Goal: Task Accomplishment & Management: Use online tool/utility

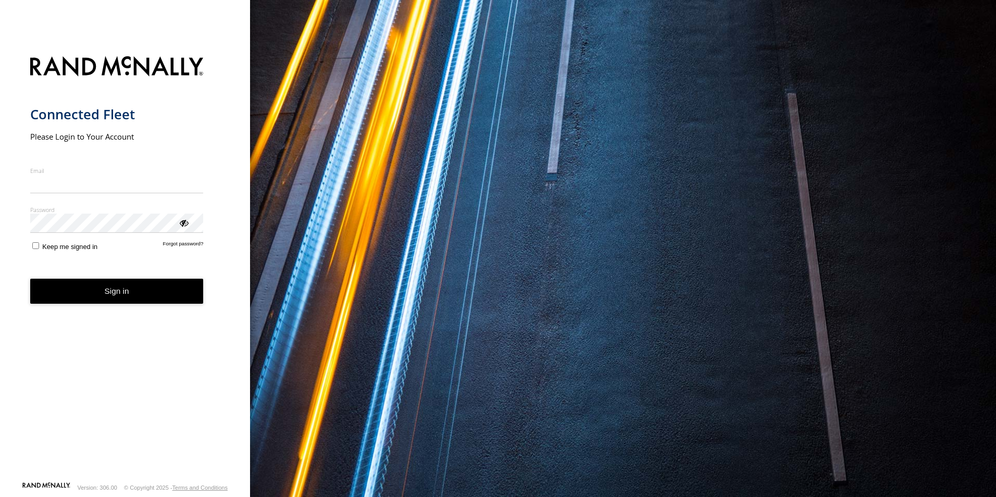
click at [140, 184] on input "Email" at bounding box center [117, 184] width 174 height 19
type input "**********"
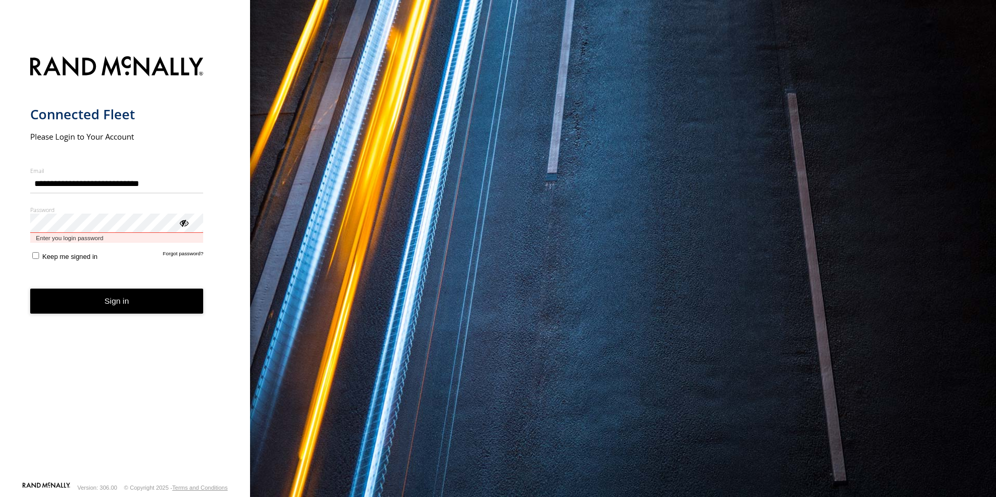
click at [30, 289] on button "Sign in" at bounding box center [117, 302] width 174 height 26
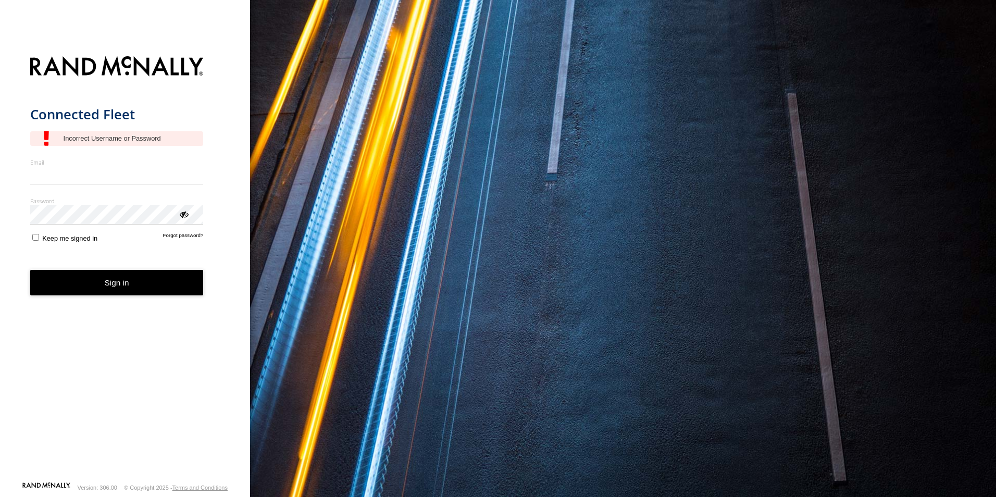
click at [112, 177] on input "Email" at bounding box center [117, 175] width 174 height 19
type input "**********"
click at [30, 270] on button "Sign in" at bounding box center [117, 283] width 174 height 26
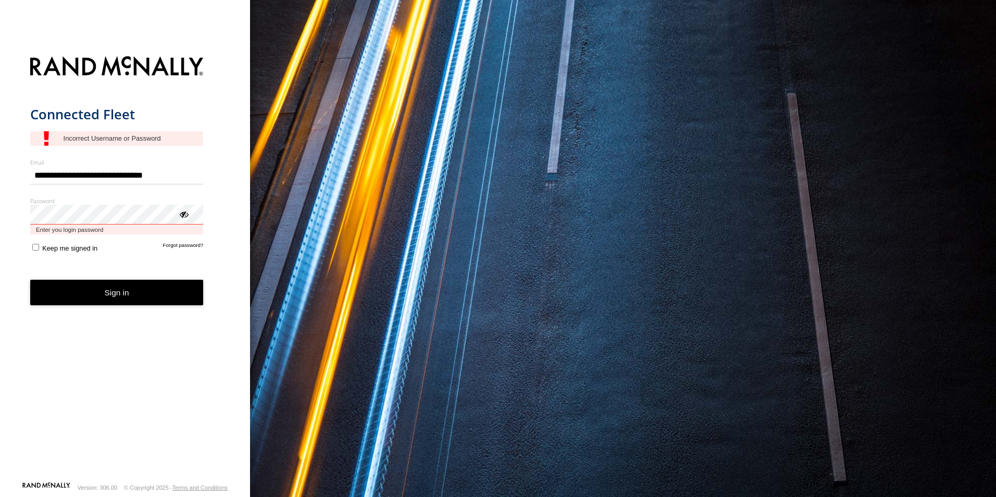
click at [30, 280] on button "Sign in" at bounding box center [117, 293] width 174 height 26
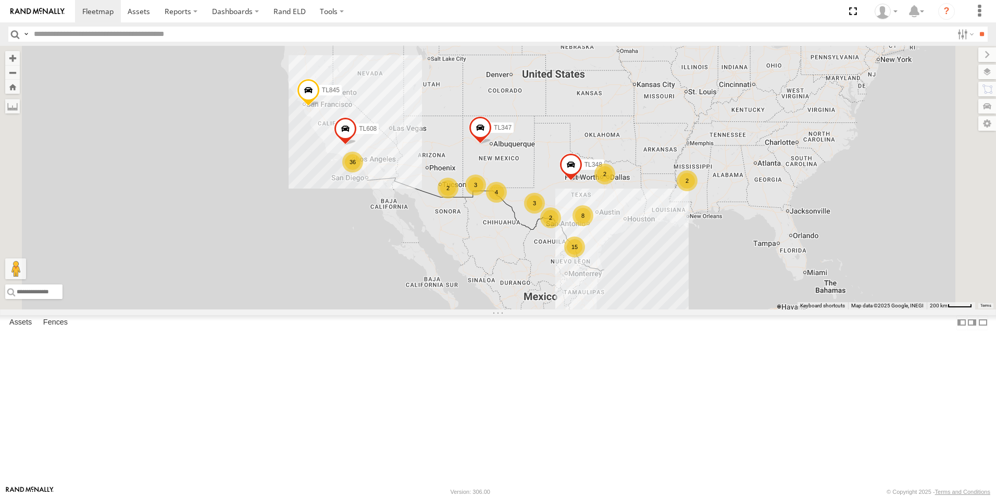
click at [0, 0] on div "TK221 All Assets I-10 [GEOGRAPHIC_DATA] 30.10879 -99.18096 Video TK9917 All Ass…" at bounding box center [0, 0] width 0 height 0
click at [363, 172] on div "36" at bounding box center [352, 162] width 21 height 21
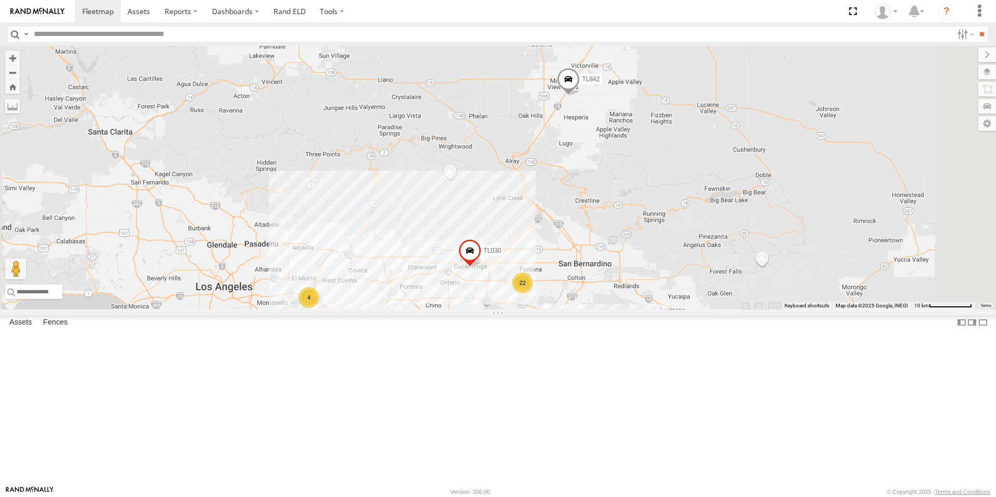
drag, startPoint x: 656, startPoint y: 117, endPoint x: 538, endPoint y: 214, distance: 152.1
click at [538, 214] on div "TL348 TL845 TL347 TL608 TL844 22 4 3C8427104DF8 2 TL030 TL884 603 TL842 2" at bounding box center [498, 178] width 996 height 264
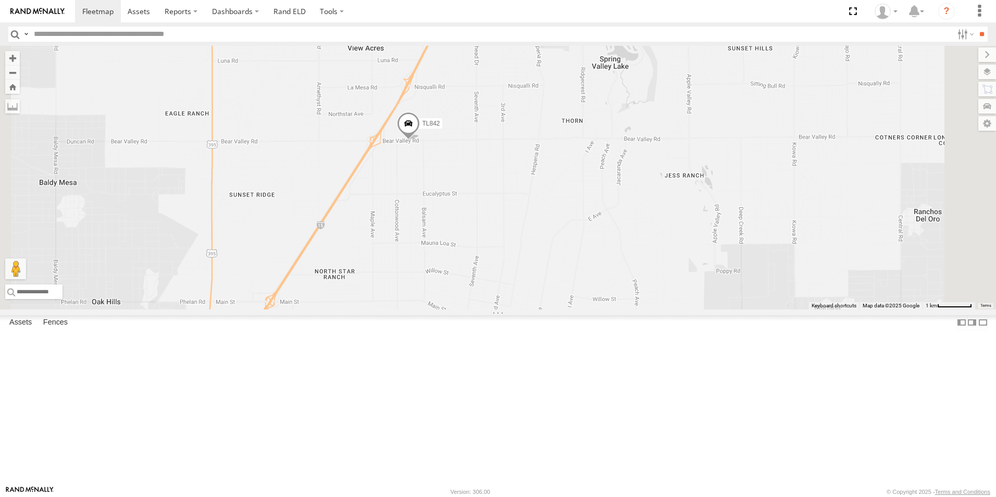
click at [420, 140] on span at bounding box center [408, 126] width 23 height 28
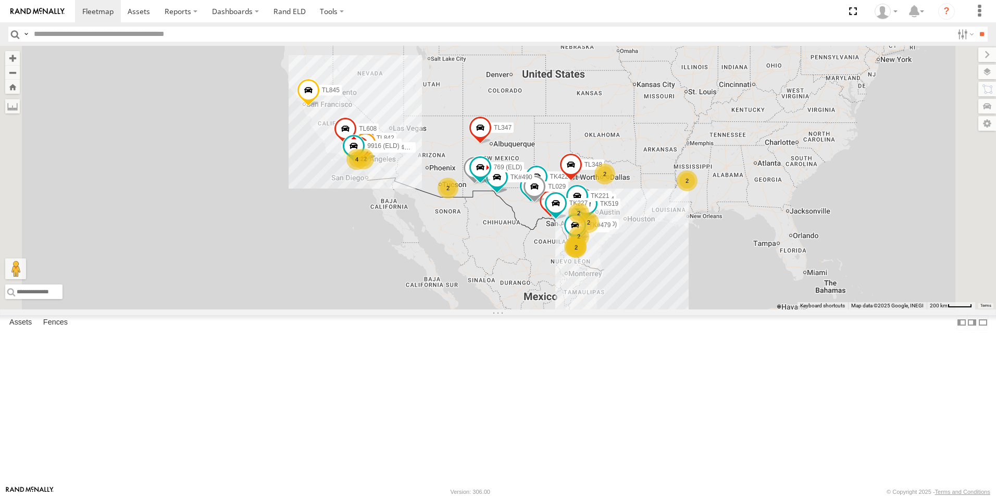
click at [367, 170] on div "4" at bounding box center [357, 159] width 21 height 21
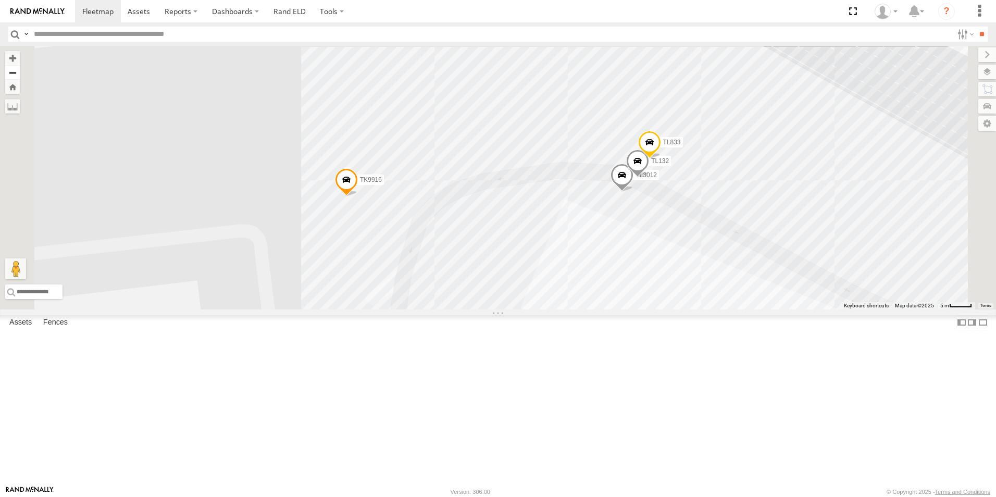
click at [20, 71] on button "Zoom out" at bounding box center [12, 72] width 15 height 15
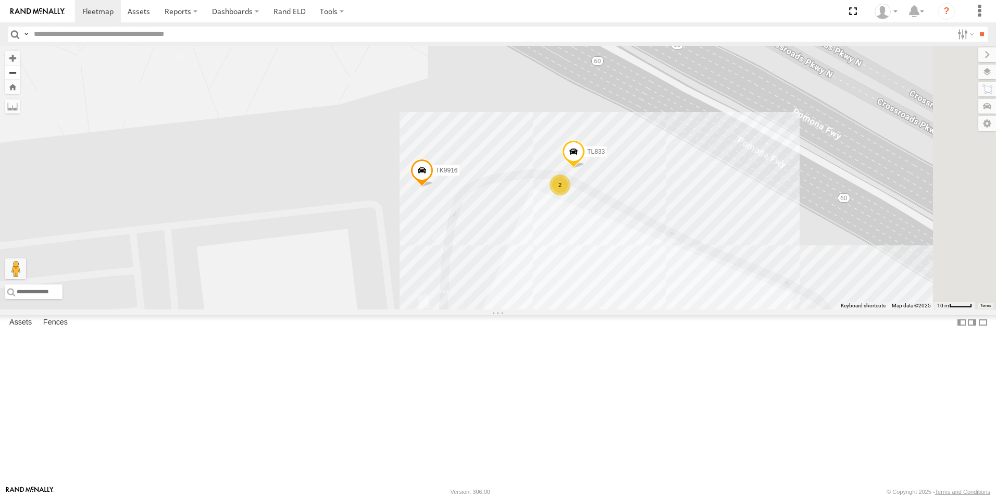
click at [20, 71] on button "Zoom out" at bounding box center [12, 72] width 15 height 15
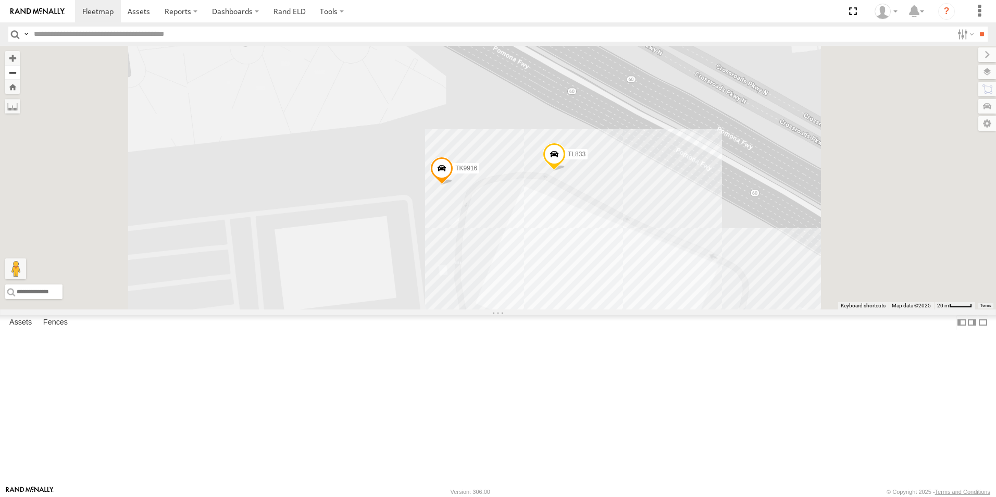
click at [20, 71] on button "Zoom out" at bounding box center [12, 72] width 15 height 15
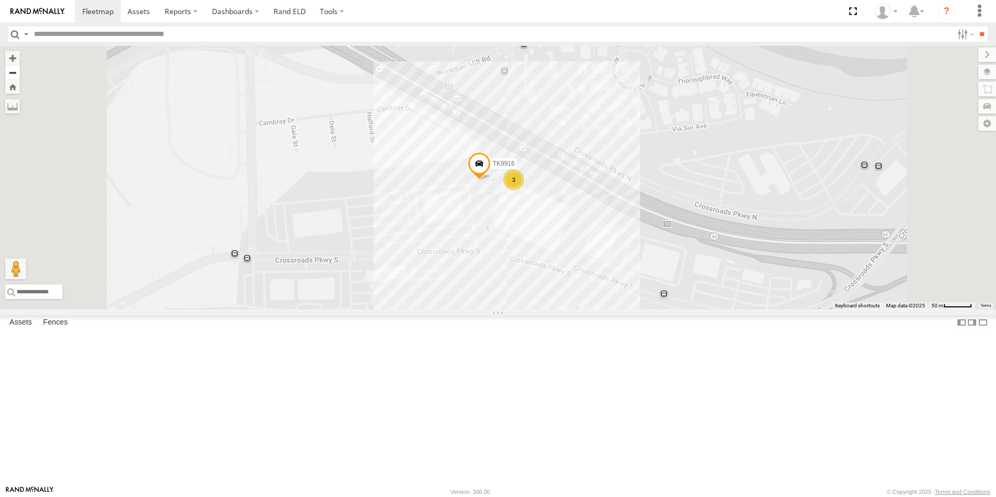
click at [20, 71] on button "Zoom out" at bounding box center [12, 72] width 15 height 15
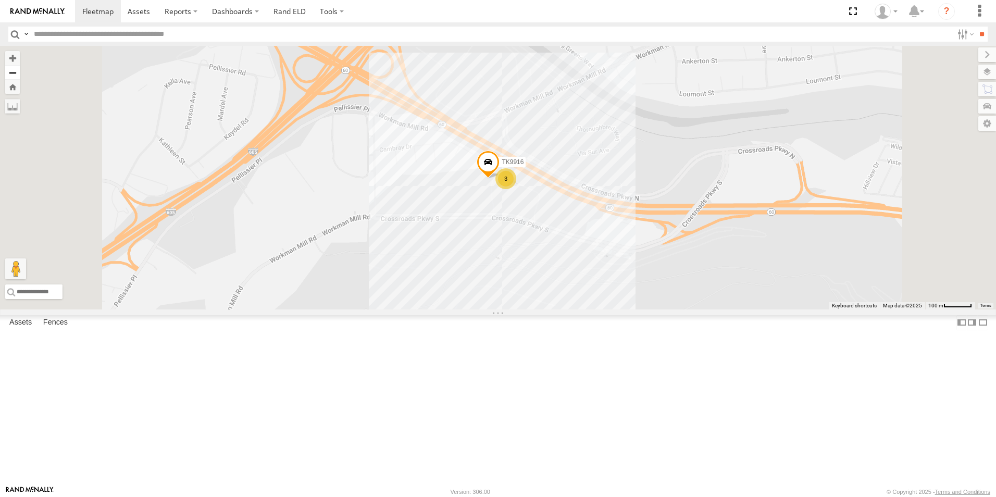
click at [20, 71] on button "Zoom out" at bounding box center [12, 72] width 15 height 15
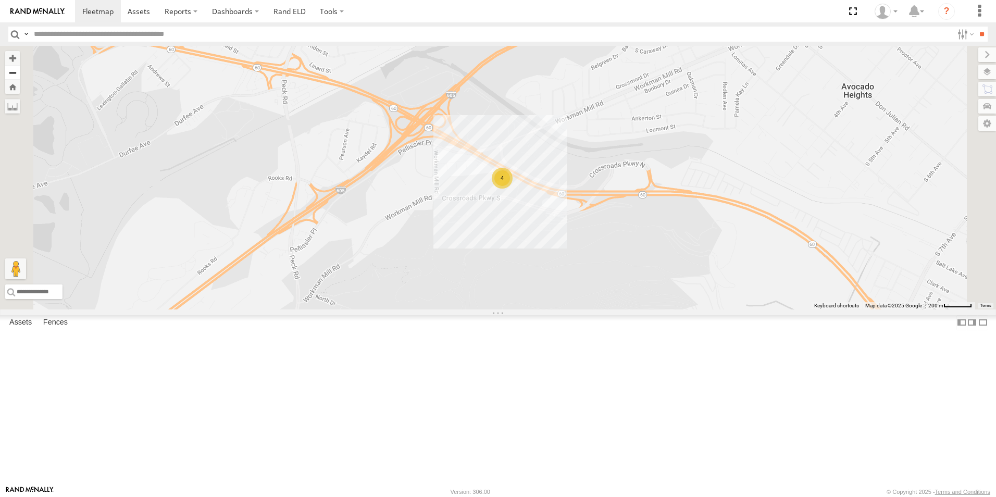
click at [20, 71] on button "Zoom out" at bounding box center [12, 72] width 15 height 15
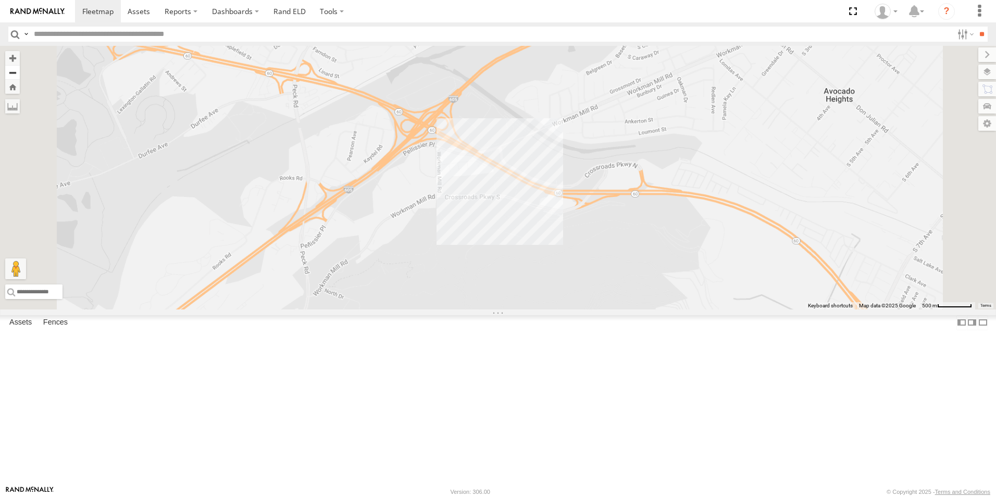
click at [20, 71] on button "Zoom out" at bounding box center [12, 72] width 15 height 15
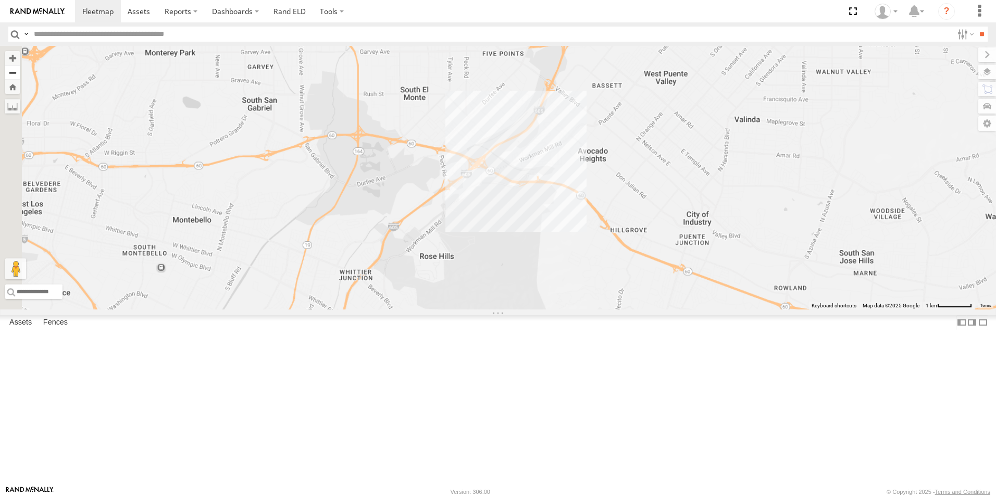
click at [20, 71] on button "Zoom out" at bounding box center [12, 72] width 15 height 15
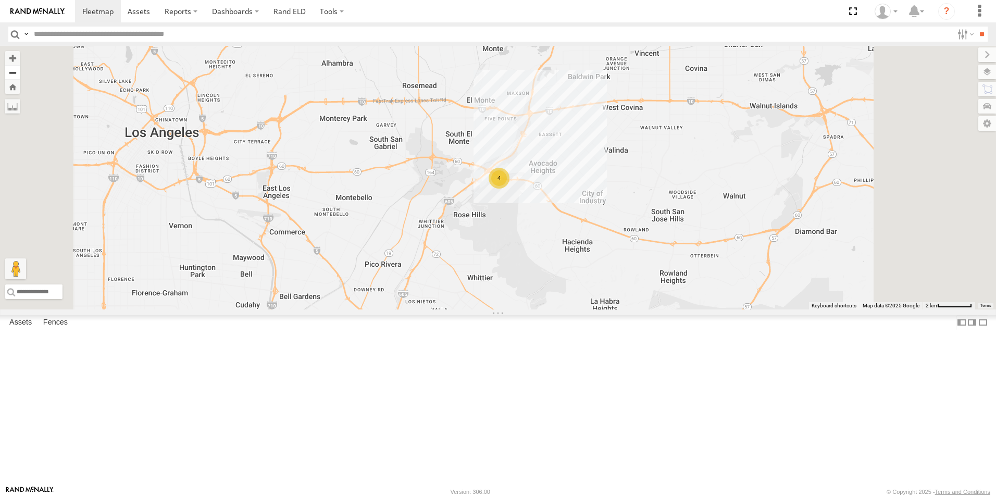
click at [20, 71] on button "Zoom out" at bounding box center [12, 72] width 15 height 15
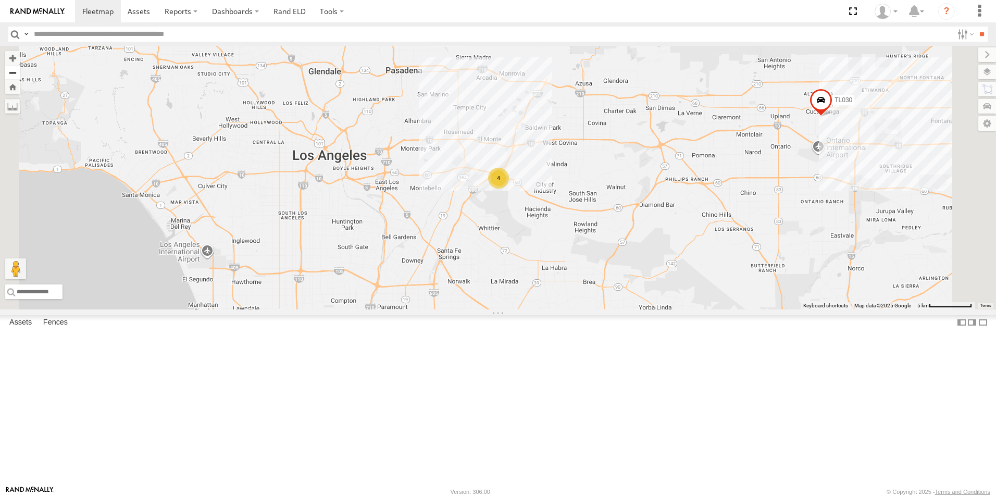
click at [20, 71] on button "Zoom out" at bounding box center [12, 72] width 15 height 15
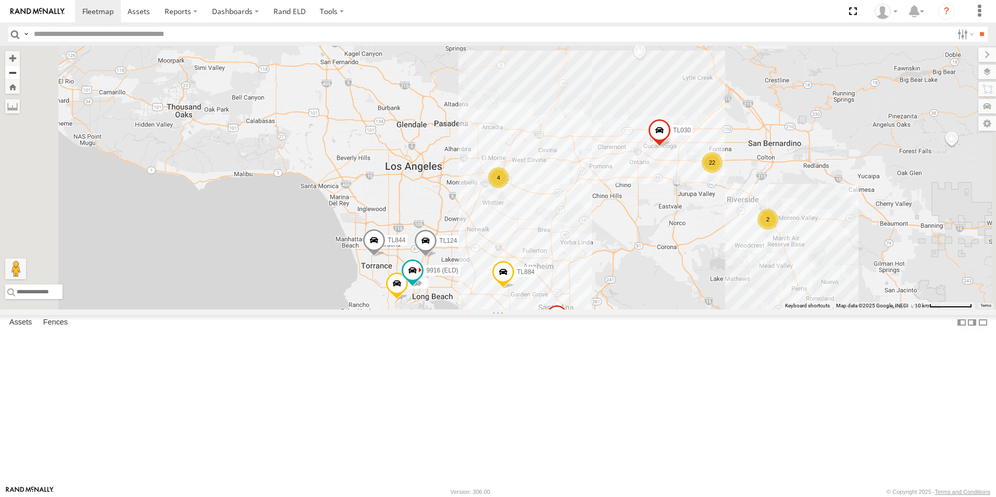
click at [20, 71] on button "Zoom out" at bounding box center [12, 72] width 15 height 15
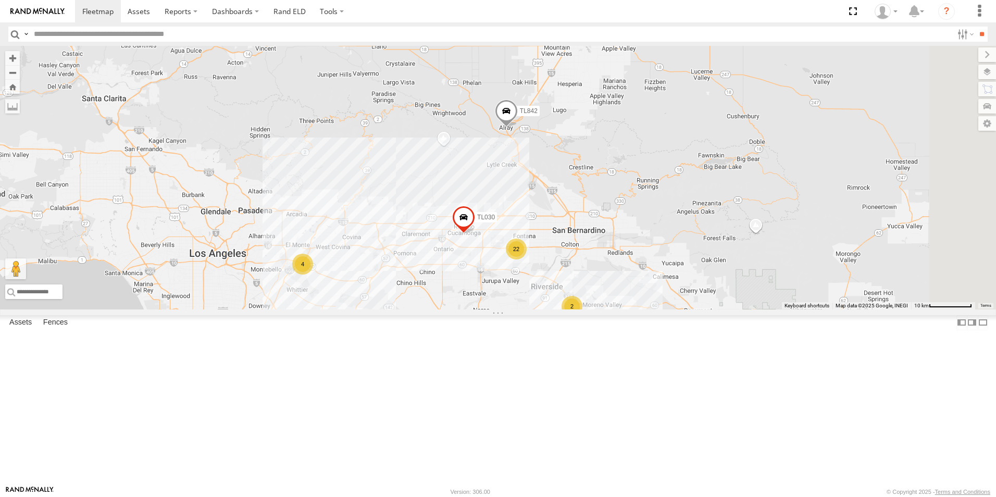
drag, startPoint x: 599, startPoint y: 179, endPoint x: 435, endPoint y: 188, distance: 164.4
click at [435, 188] on div "TL844 TL118 TL384 TK769 TL348 3C8427104DF8 479 (ELD) TL029 TL124 TL845 TL030 TK…" at bounding box center [498, 178] width 996 height 264
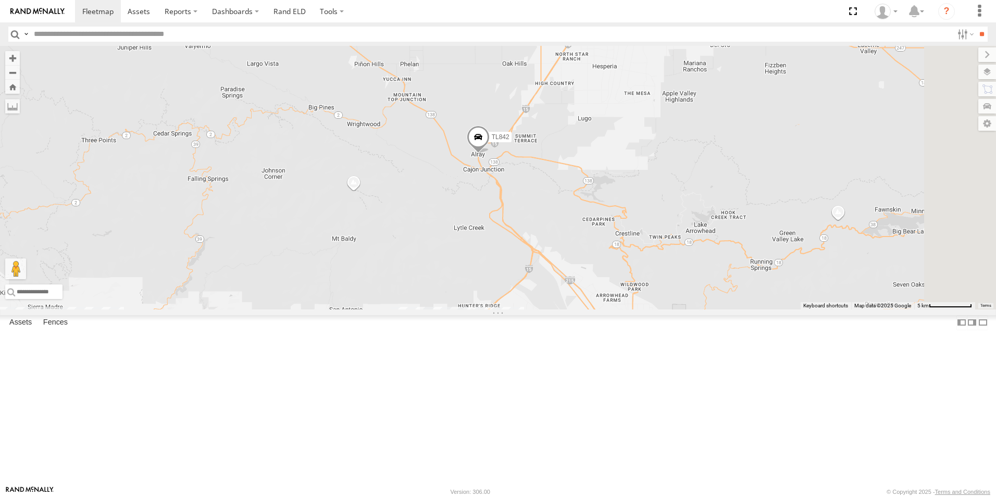
drag, startPoint x: 705, startPoint y: 184, endPoint x: 465, endPoint y: 184, distance: 240.2
click at [465, 184] on div "TL844 TL118 TL384 TK769 TL348 3C8427104DF8 479 (ELD) TL029 TL124 TL845 TL030 TK…" at bounding box center [498, 178] width 996 height 264
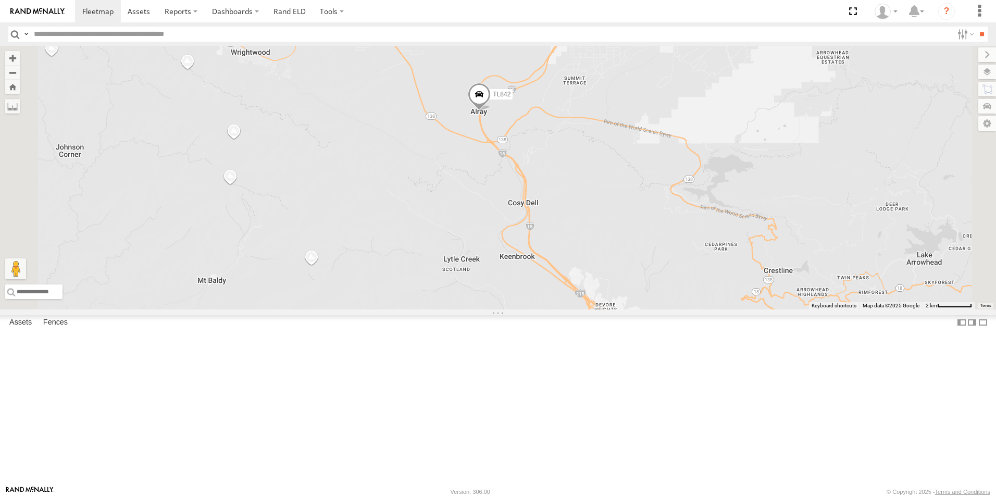
drag, startPoint x: 504, startPoint y: 289, endPoint x: 530, endPoint y: 167, distance: 125.2
click at [530, 167] on div "TL844 TL118 TL384 TK769 TL348 3C8427104DF8 479 (ELD) TL029 TL124 TL845 TL030 TK…" at bounding box center [498, 178] width 996 height 264
